Goal: Task Accomplishment & Management: Complete application form

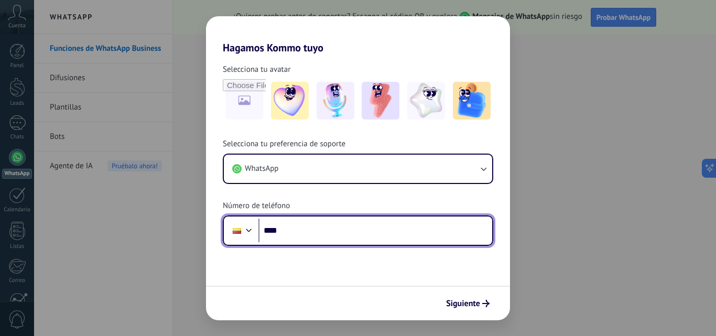
click at [308, 225] on input "****" at bounding box center [376, 231] width 234 height 24
type input "**********"
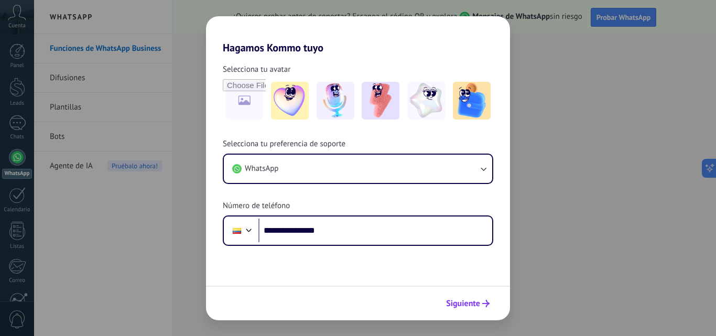
click at [481, 306] on span "Siguiente" at bounding box center [468, 303] width 44 height 7
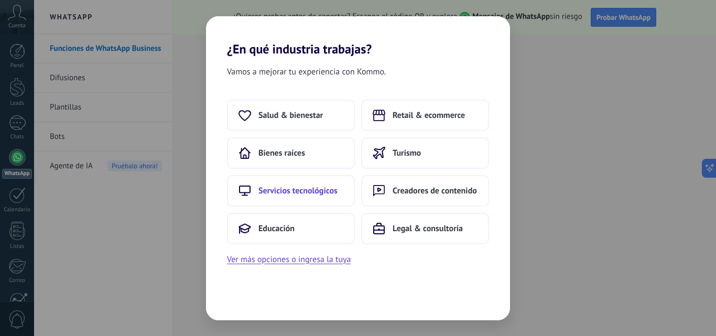
click at [312, 190] on span "Servicios tecnológicos" at bounding box center [298, 191] width 79 height 10
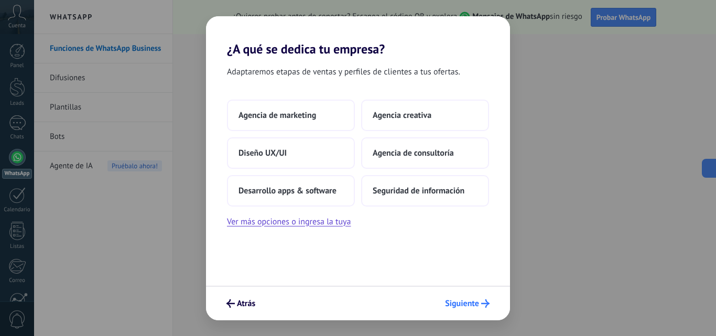
click at [466, 310] on button "Siguiente" at bounding box center [468, 304] width 54 height 18
click at [465, 303] on span "Siguiente" at bounding box center [462, 303] width 34 height 7
click at [443, 195] on span "Seguridad de información" at bounding box center [419, 191] width 92 height 10
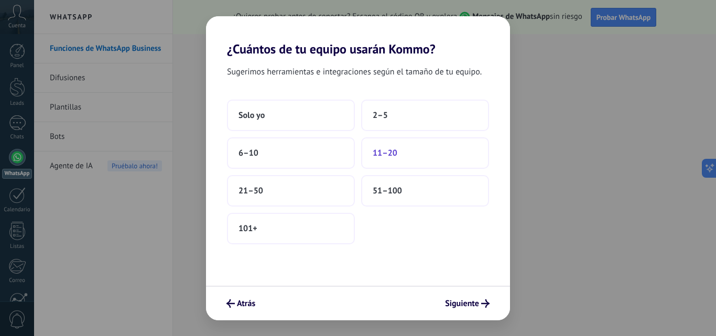
click at [405, 146] on button "11–20" at bounding box center [425, 152] width 128 height 31
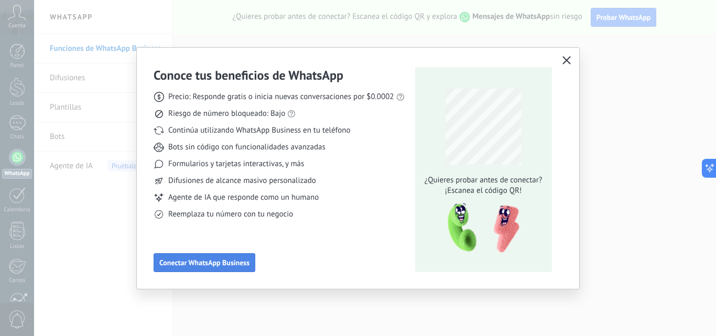
click at [207, 269] on button "Conectar WhatsApp Business" at bounding box center [205, 262] width 102 height 19
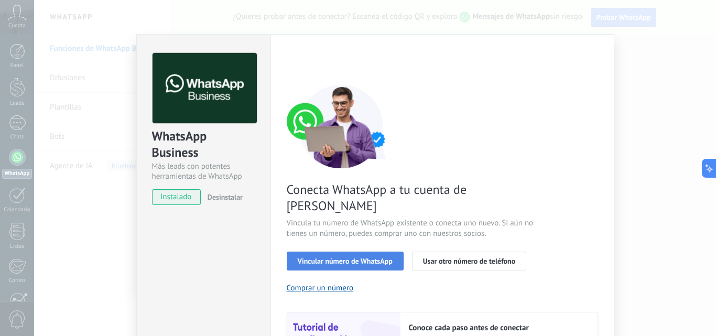
click at [341, 257] on span "Vincular número de WhatsApp" at bounding box center [345, 260] width 95 height 7
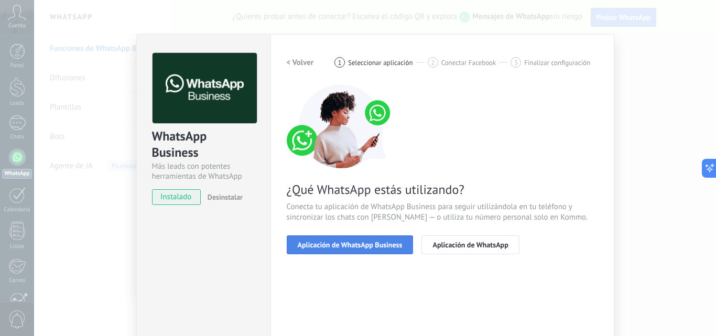
click at [363, 245] on span "Aplicación de WhatsApp Business" at bounding box center [350, 244] width 105 height 7
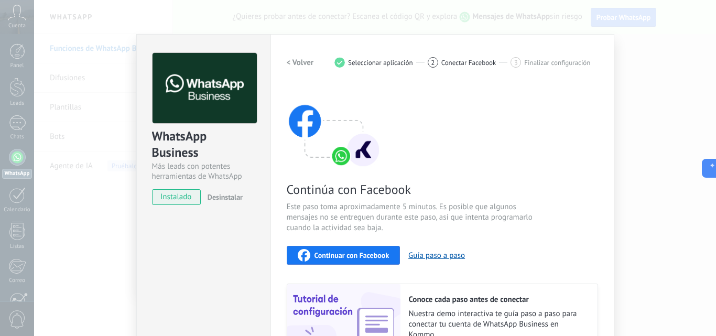
click at [540, 110] on div "Continúa con Facebook Este paso toma aproximadamente 5 minutos. Es posible que …" at bounding box center [443, 225] width 312 height 283
click at [380, 256] on span "Continuar con Facebook" at bounding box center [352, 255] width 75 height 7
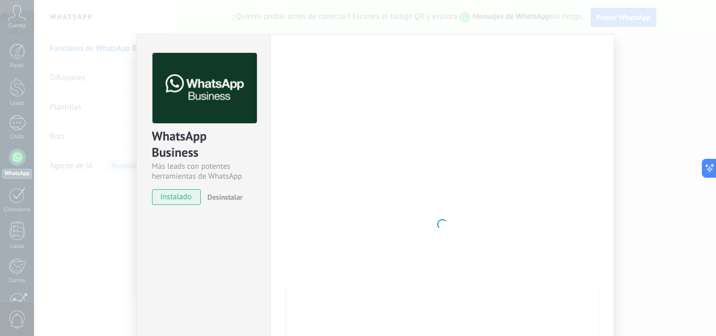
click at [541, 122] on div at bounding box center [443, 224] width 312 height 343
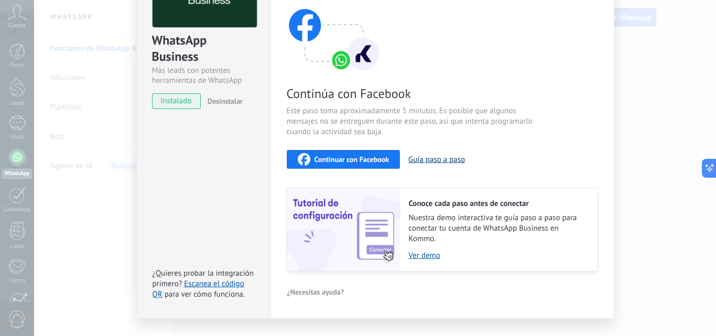
scroll to position [117, 0]
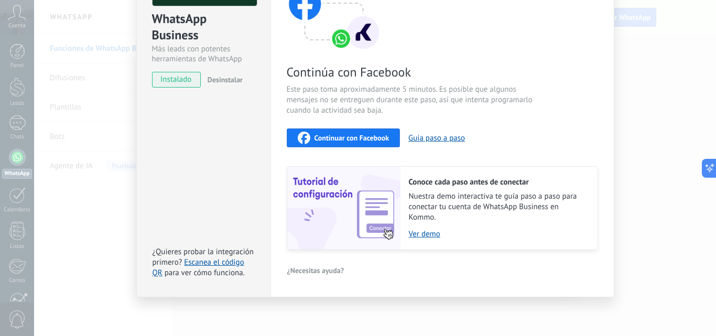
click at [314, 273] on span "¿Necesitas ayuda?" at bounding box center [315, 270] width 57 height 7
click at [175, 141] on div "WhatsApp Business Más leads con potentes herramientas de WhatsApp instalado Des…" at bounding box center [203, 107] width 134 height 381
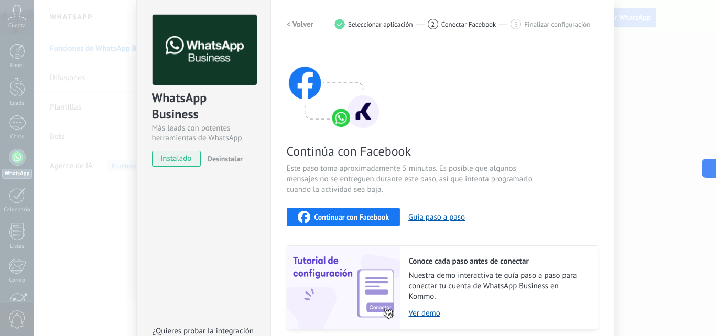
scroll to position [0, 0]
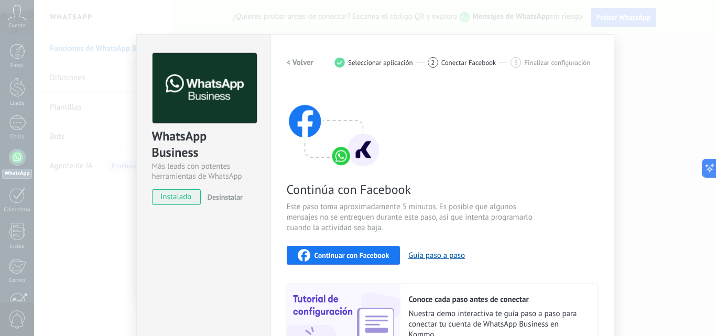
click at [167, 199] on span "instalado" at bounding box center [177, 197] width 48 height 16
drag, startPoint x: 176, startPoint y: 190, endPoint x: 181, endPoint y: 185, distance: 7.1
click at [176, 190] on span "instalado" at bounding box center [177, 197] width 48 height 16
click at [557, 61] on span "Finalizar configuración" at bounding box center [557, 63] width 66 height 8
click at [71, 108] on div "WhatsApp Business Más leads con potentes herramientas de WhatsApp instalado Des…" at bounding box center [375, 168] width 682 height 336
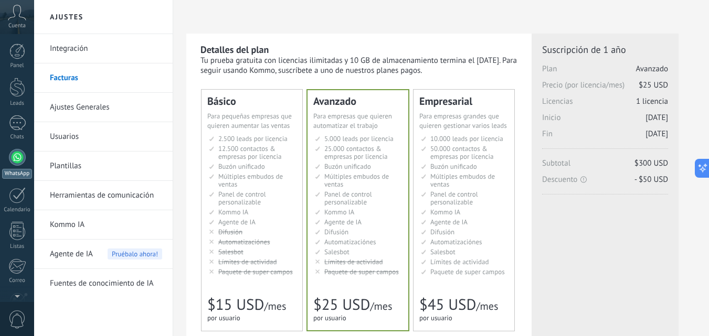
click at [19, 149] on div "Panel Leads Chats WhatsApp Clientes" at bounding box center [17, 223] width 34 height 359
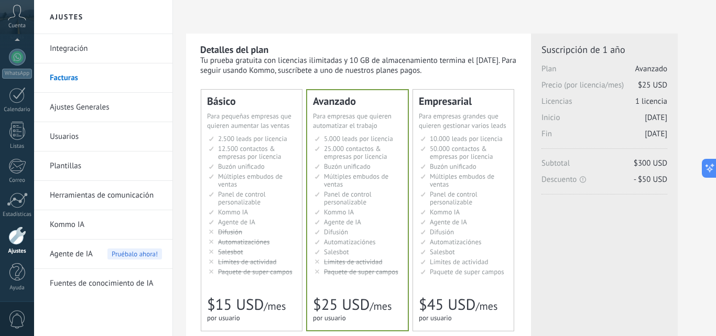
click at [8, 50] on link "WhatsApp" at bounding box center [17, 64] width 34 height 30
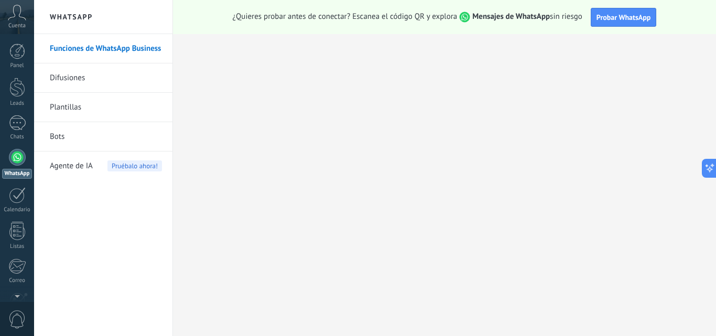
click at [56, 105] on link "Plantillas" at bounding box center [106, 107] width 112 height 29
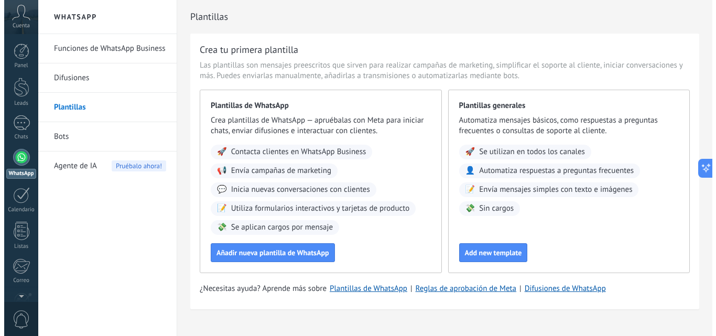
scroll to position [18, 0]
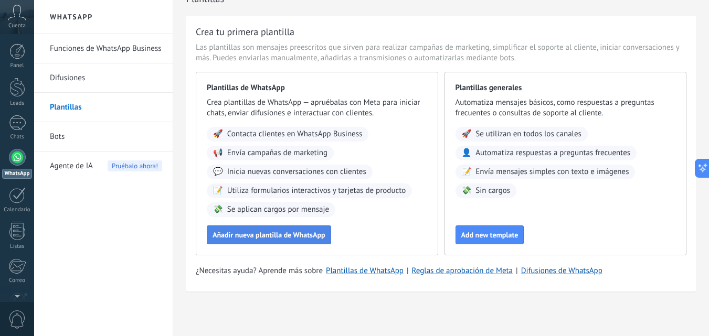
click at [260, 240] on button "Añadir nueva plantilla de WhatsApp" at bounding box center [269, 235] width 124 height 19
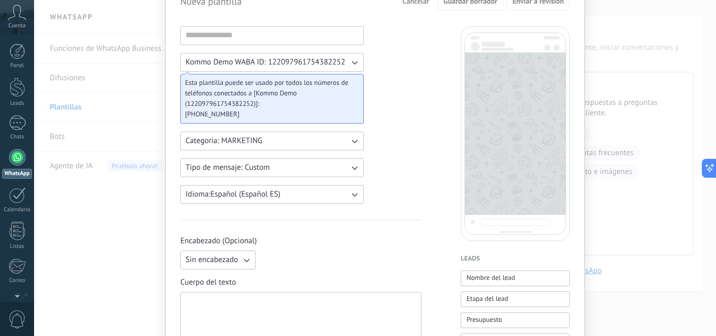
scroll to position [0, 0]
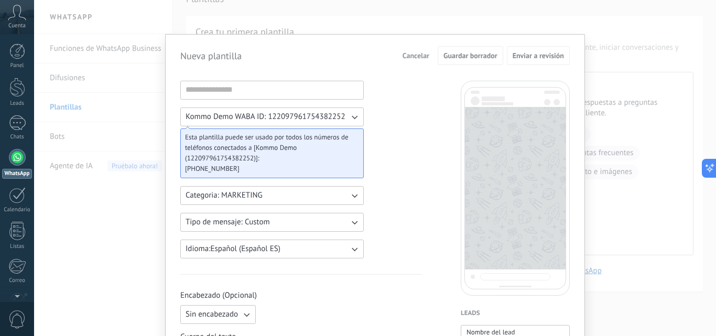
click at [345, 195] on button "Categoria: MARKETING" at bounding box center [272, 195] width 184 height 19
click at [345, 195] on li "UTILITY" at bounding box center [268, 196] width 189 height 18
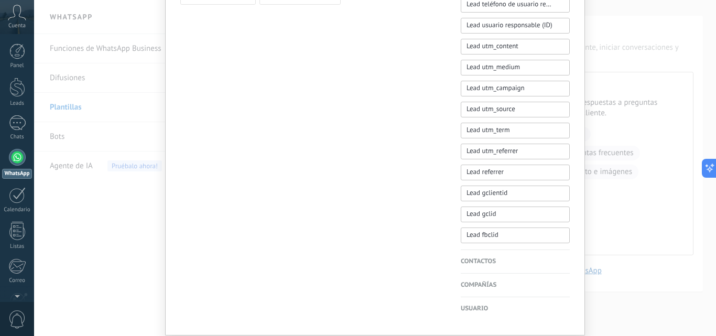
scroll to position [509, 0]
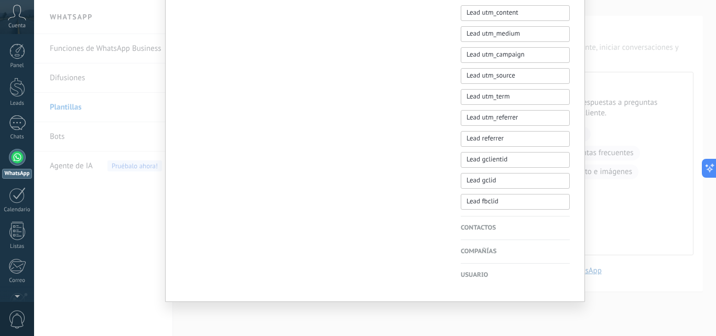
click at [109, 146] on div "Nueva plantilla Cancelar Guardar borrador Enviar a revisión Kommo Demo WABA ID:…" at bounding box center [375, 168] width 682 height 336
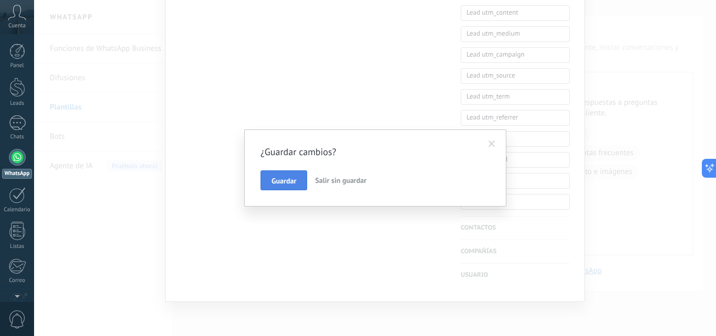
click at [294, 184] on span "Guardar" at bounding box center [284, 180] width 25 height 7
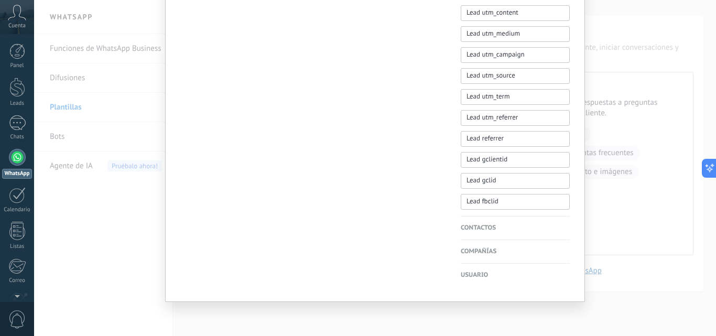
scroll to position [0, 0]
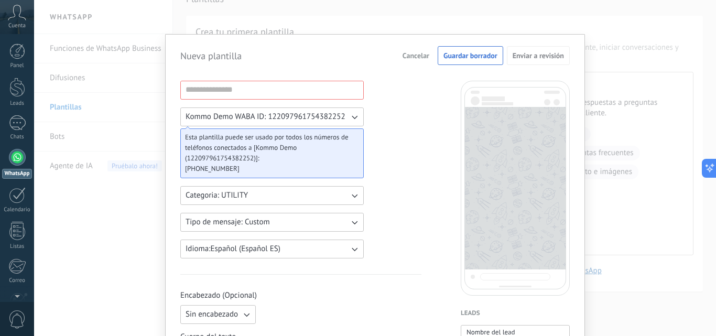
click at [16, 158] on div at bounding box center [17, 157] width 17 height 17
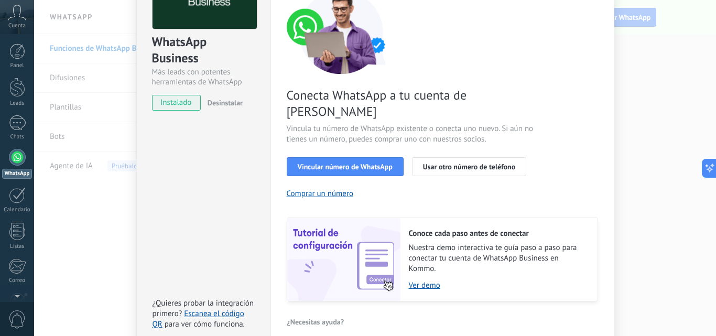
scroll to position [130, 0]
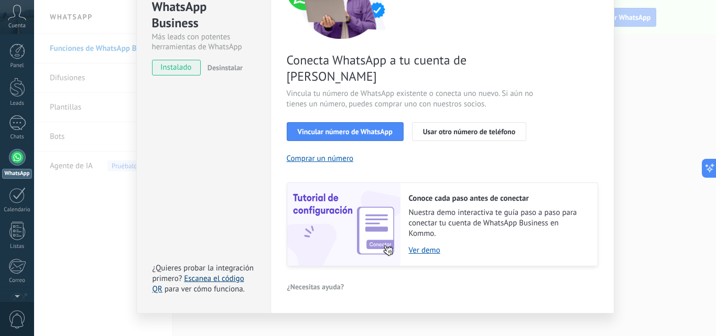
click at [219, 274] on link "Escanea el código QR" at bounding box center [199, 284] width 92 height 20
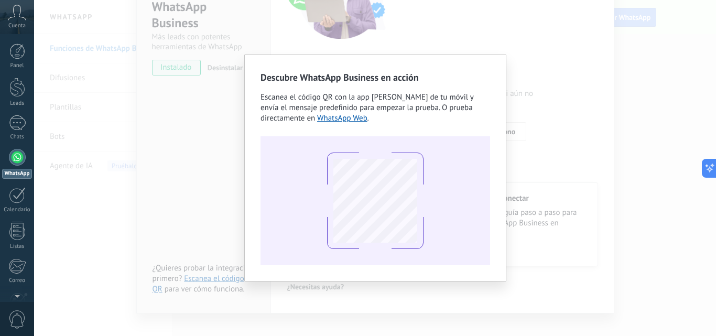
click at [40, 110] on div "Descubre WhatsApp Business en acción Escanea el código QR con la app de cámara …" at bounding box center [375, 168] width 682 height 336
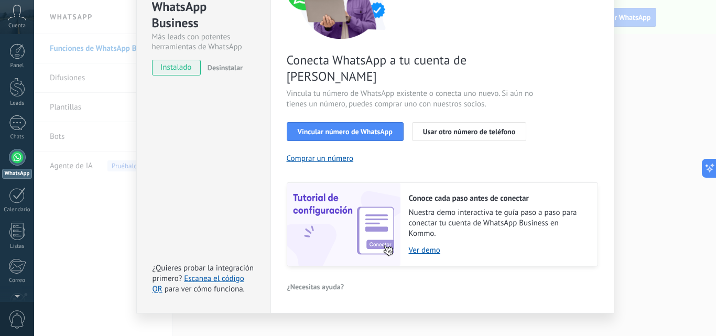
click at [589, 297] on div "WhatsApp Business Más leads con potentes herramientas de WhatsApp instalado Des…" at bounding box center [375, 168] width 682 height 336
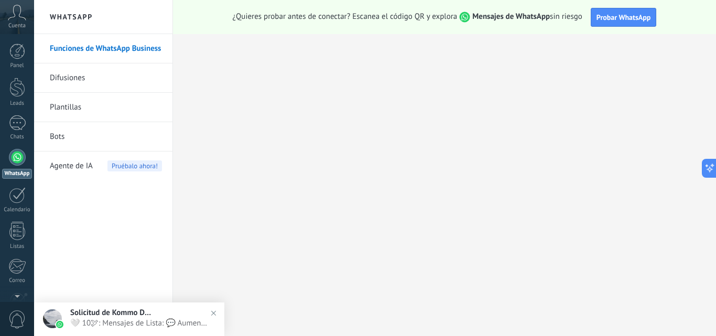
click at [115, 313] on span "Solicitud de Kommo Demo" at bounding box center [112, 313] width 84 height 10
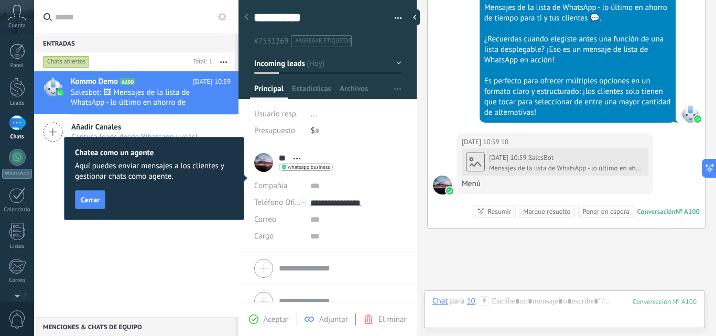
scroll to position [1040, 0]
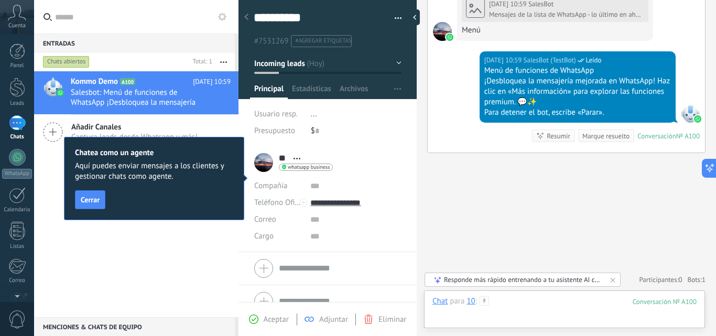
click at [492, 306] on div at bounding box center [565, 311] width 264 height 31
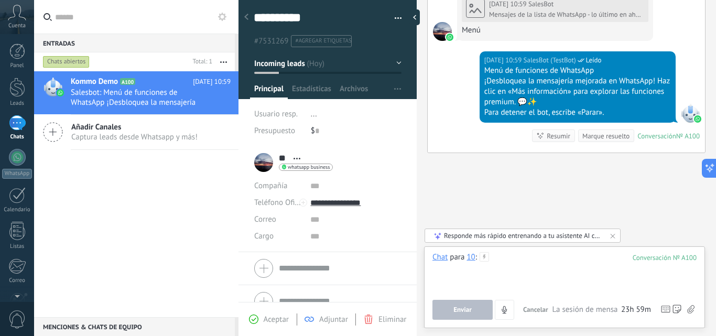
scroll to position [16, 0]
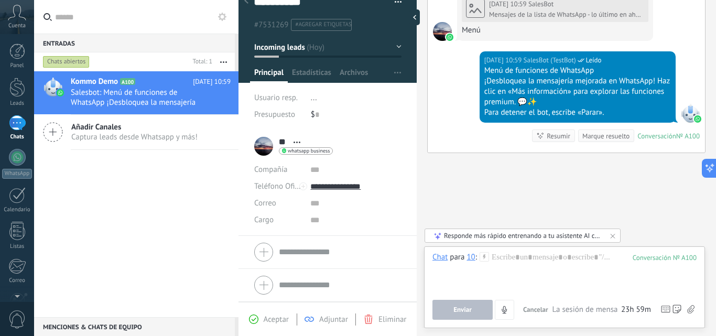
click at [320, 283] on form "Teléfono Oficina Ofic. directo Celular Fax Casa Otro Teléfono Oficina Llamar Co…" at bounding box center [327, 285] width 147 height 26
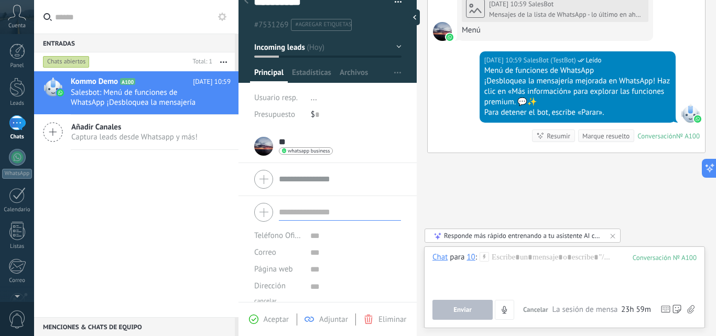
type textarea "***"
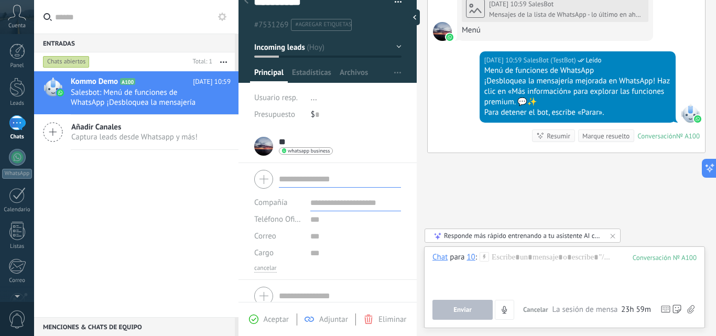
click at [294, 179] on input "text" at bounding box center [340, 179] width 122 height 17
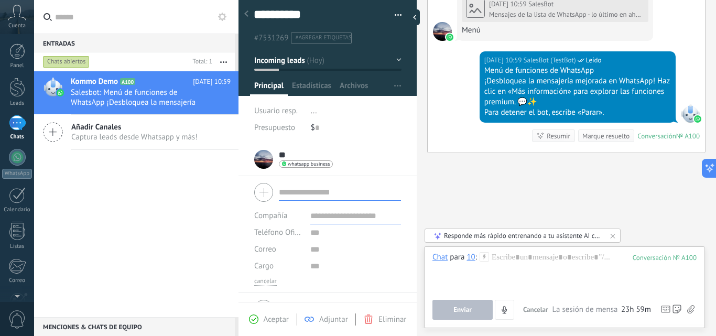
scroll to position [0, 0]
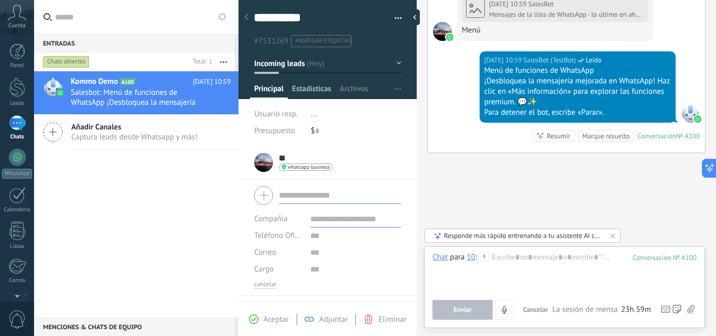
click at [311, 90] on span "Estadísticas" at bounding box center [311, 91] width 39 height 15
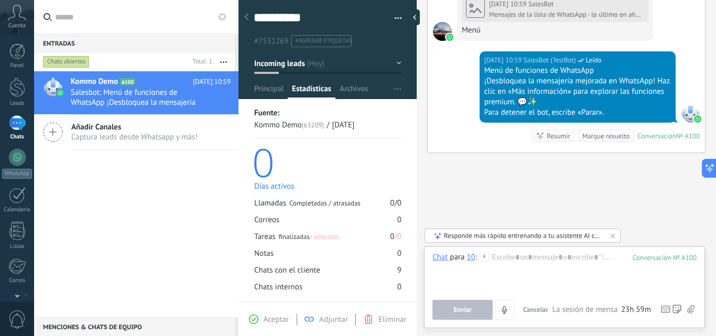
click at [225, 59] on button "button" at bounding box center [223, 61] width 23 height 19
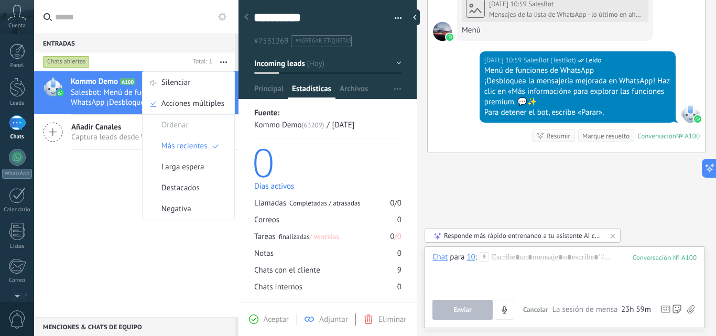
click at [399, 16] on div "**********" at bounding box center [328, 20] width 179 height 54
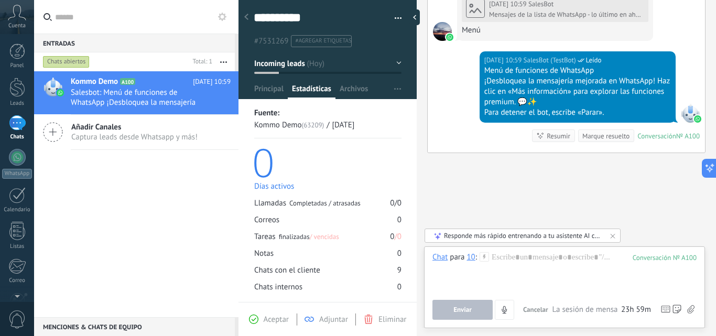
click at [395, 18] on button "button" at bounding box center [394, 18] width 15 height 16
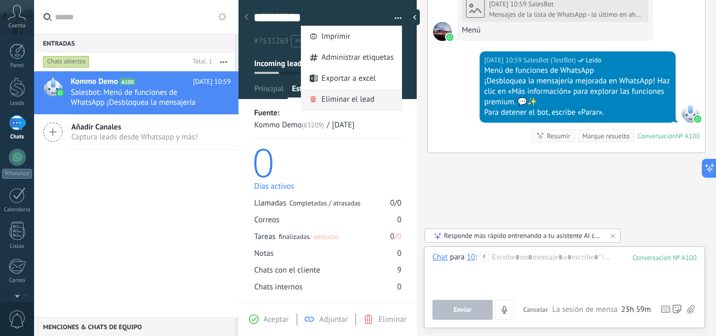
click at [348, 102] on span "Eliminar el lead" at bounding box center [347, 99] width 53 height 21
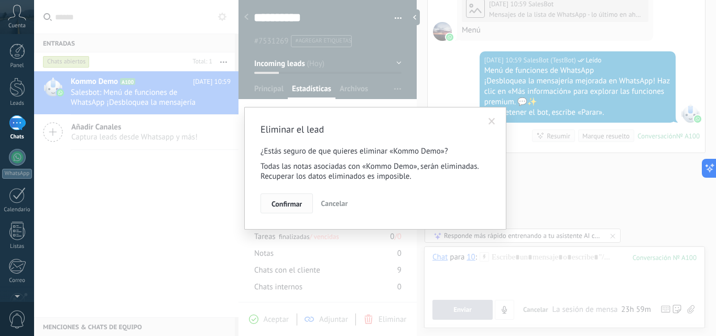
click at [289, 202] on span "Confirmar" at bounding box center [287, 203] width 30 height 7
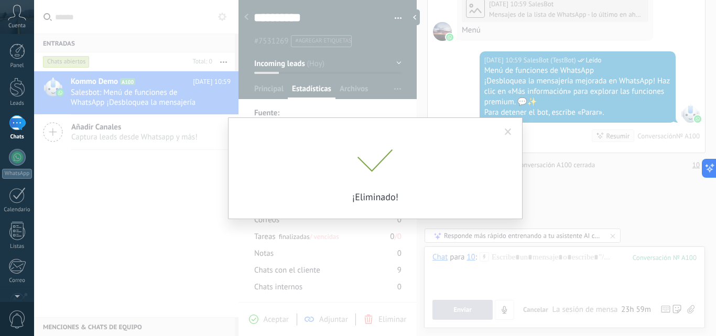
scroll to position [1058, 0]
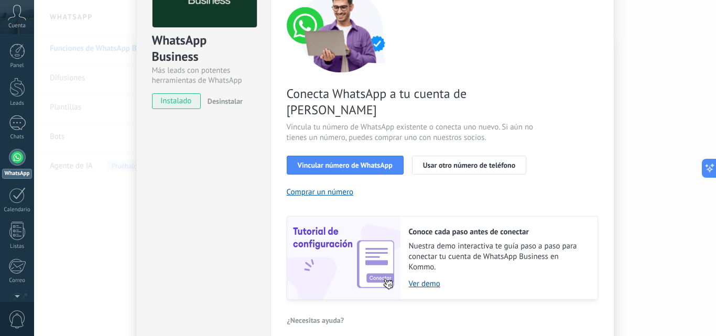
scroll to position [130, 0]
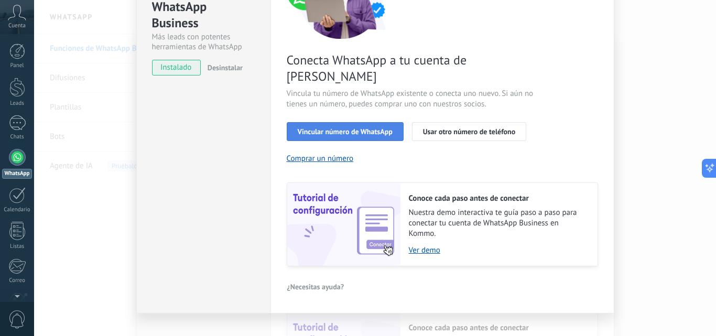
click at [314, 128] on span "Vincular número de WhatsApp" at bounding box center [345, 131] width 95 height 7
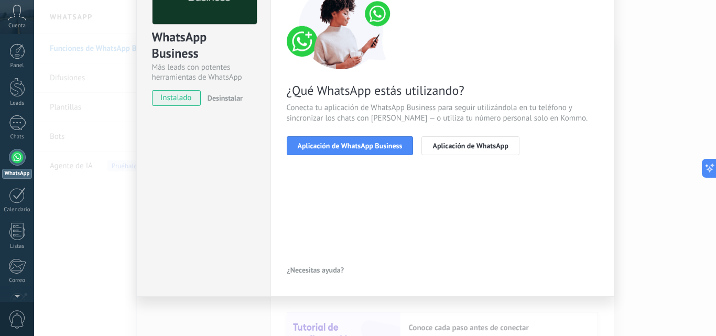
scroll to position [0, 0]
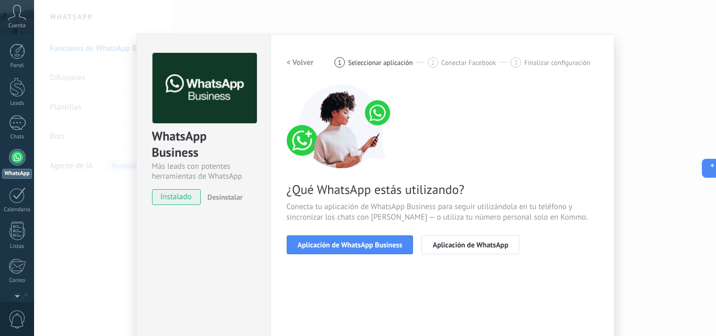
click at [361, 254] on div "< Volver 1 Seleccionar aplicación 2 Conectar Facebook 3 Finalizar configuración…" at bounding box center [443, 160] width 312 height 214
click at [357, 237] on button "Aplicación de WhatsApp Business" at bounding box center [350, 244] width 127 height 19
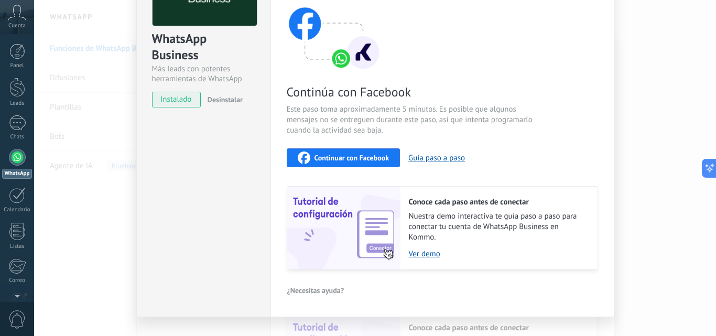
scroll to position [117, 0]
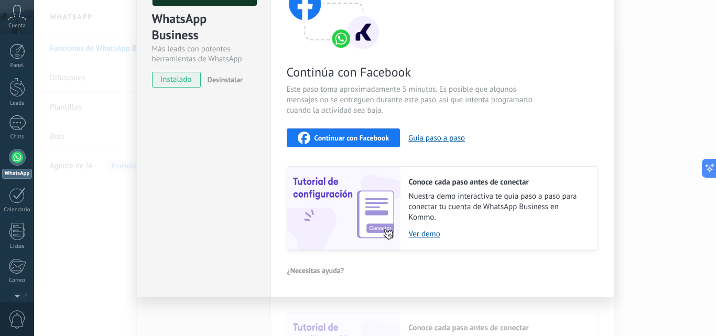
click at [443, 277] on div "¿Necesitas ayuda?" at bounding box center [443, 271] width 312 height 16
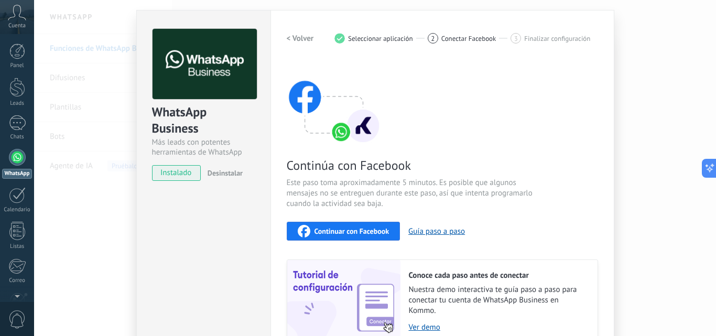
scroll to position [0, 0]
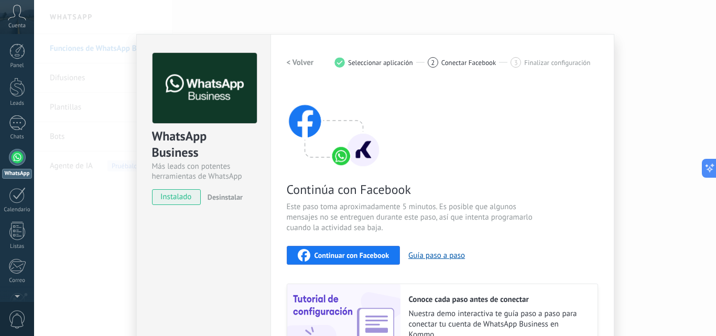
click at [496, 67] on div "2 Conectar Facebook" at bounding box center [469, 62] width 83 height 10
click at [377, 258] on span "Continuar con Facebook" at bounding box center [352, 255] width 75 height 7
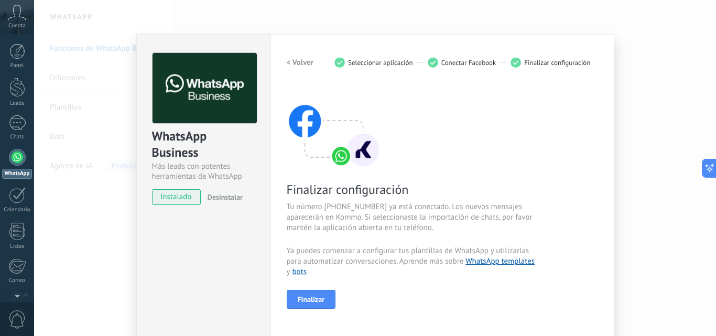
click at [545, 222] on div "Finalizar configuración Tu número 15558588853 ya está conectado. Los nuevos men…" at bounding box center [443, 196] width 312 height 224
click at [309, 302] on span "Finalizar" at bounding box center [311, 299] width 27 height 7
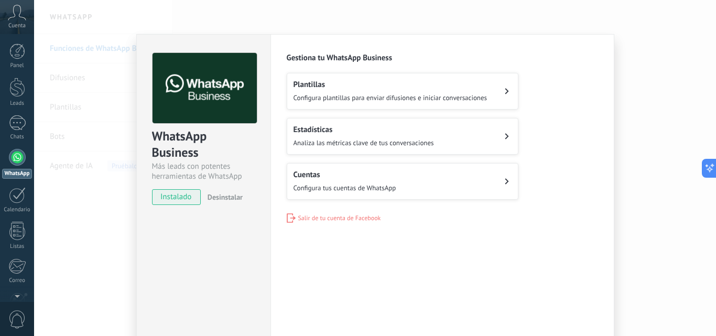
click at [412, 178] on button "Cuentas Configura tus cuentas de WhatsApp" at bounding box center [403, 181] width 232 height 37
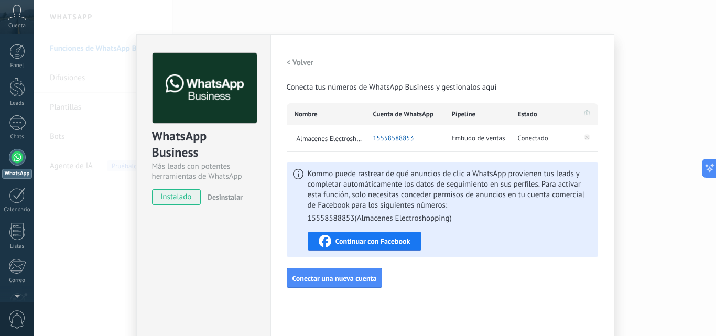
click at [477, 300] on div "Configuraciones Autorizaciones This tab logs the users who have granted integra…" at bounding box center [443, 190] width 344 height 312
click at [289, 60] on h2 "< Volver" at bounding box center [300, 63] width 27 height 10
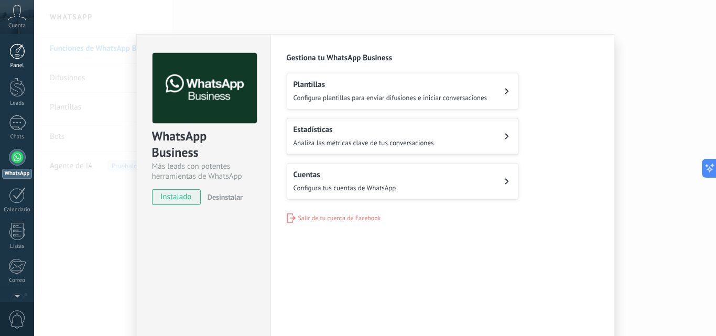
click at [12, 55] on div at bounding box center [17, 52] width 16 height 16
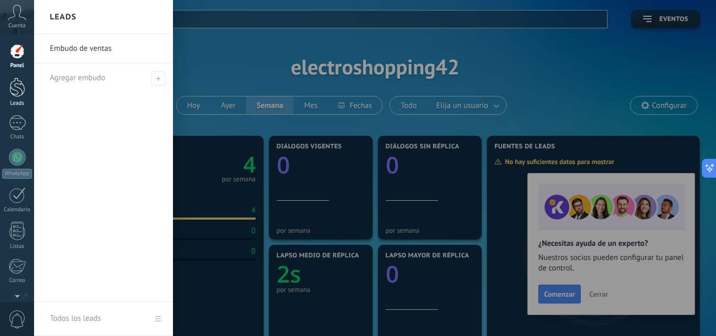
click at [10, 92] on div at bounding box center [17, 87] width 16 height 19
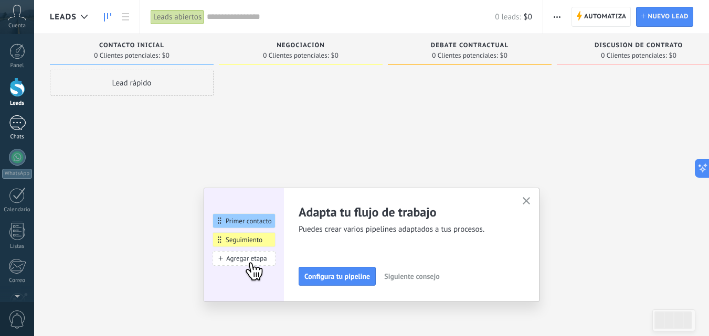
click at [13, 120] on div "1" at bounding box center [17, 122] width 17 height 15
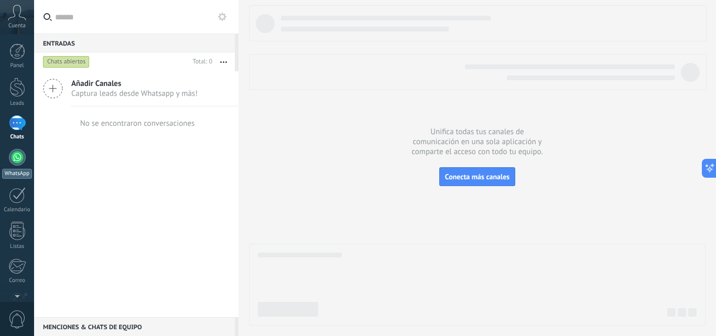
click at [21, 153] on div at bounding box center [17, 157] width 17 height 17
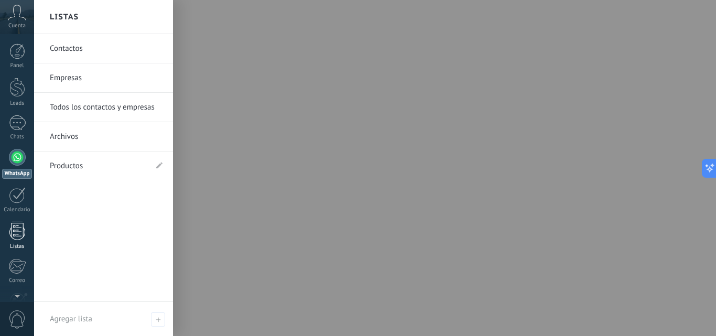
click at [24, 244] on div "Listas" at bounding box center [17, 246] width 30 height 7
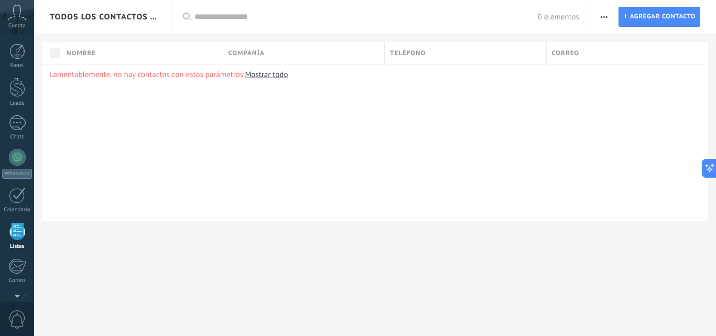
scroll to position [65, 0]
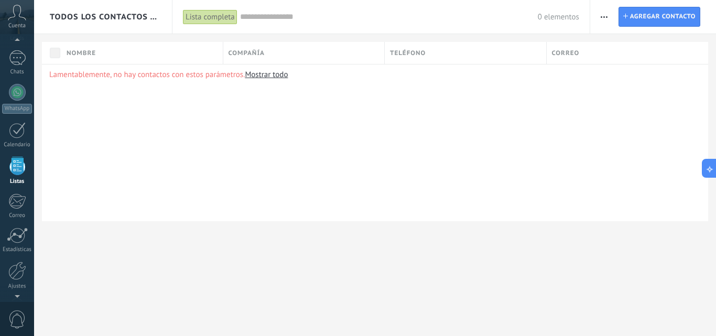
click at [282, 52] on div "Compañía" at bounding box center [304, 53] width 162 height 22
click at [435, 66] on div "Lamentablemente, no hay contactos con estos parámetros. Mostrar todo" at bounding box center [375, 142] width 667 height 157
click at [441, 56] on div "Teléfono" at bounding box center [466, 53] width 162 height 22
click at [658, 16] on div at bounding box center [358, 17] width 716 height 34
click at [639, 18] on span "Agregar contacto" at bounding box center [663, 16] width 66 height 19
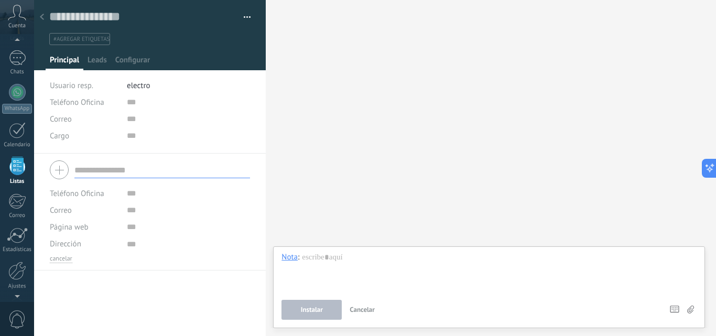
click at [133, 162] on input "text" at bounding box center [162, 170] width 176 height 17
